Goal: Information Seeking & Learning: Learn about a topic

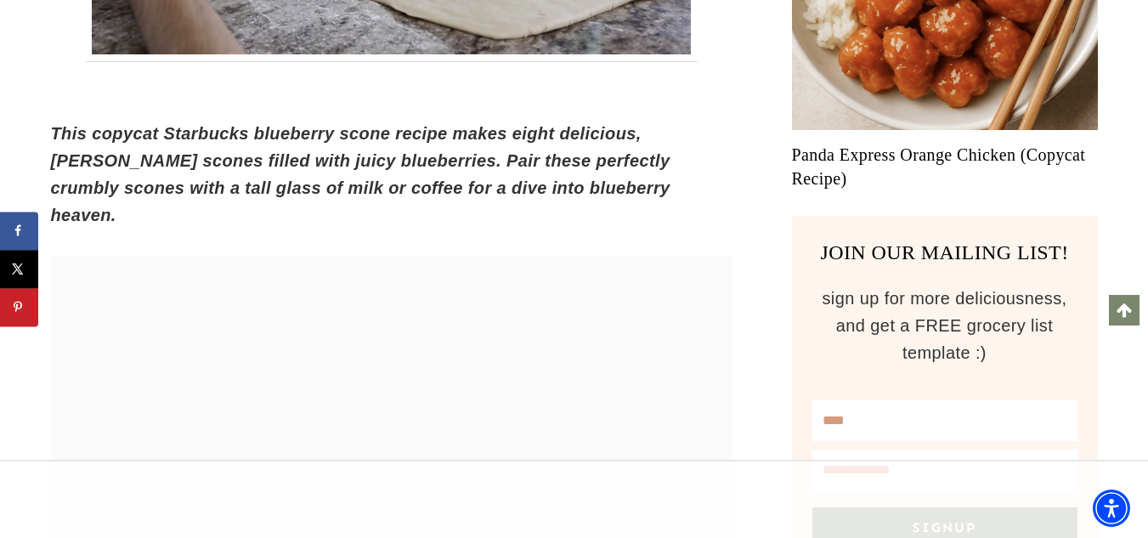
scroll to position [1293, 0]
